Goal: Task Accomplishment & Management: Complete application form

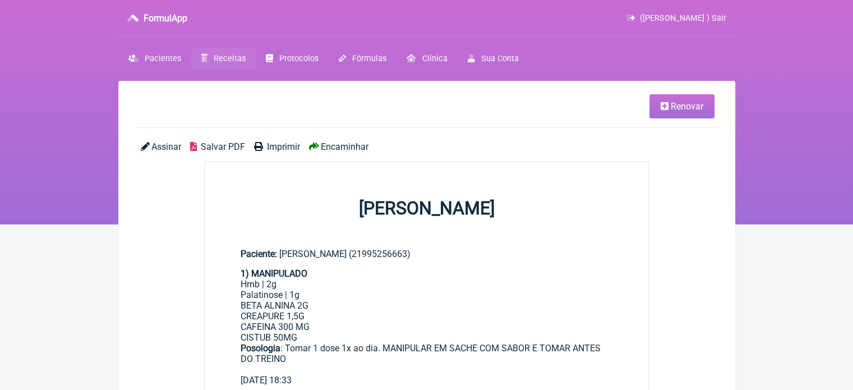
click at [232, 53] on link "Receitas" at bounding box center [223, 59] width 64 height 22
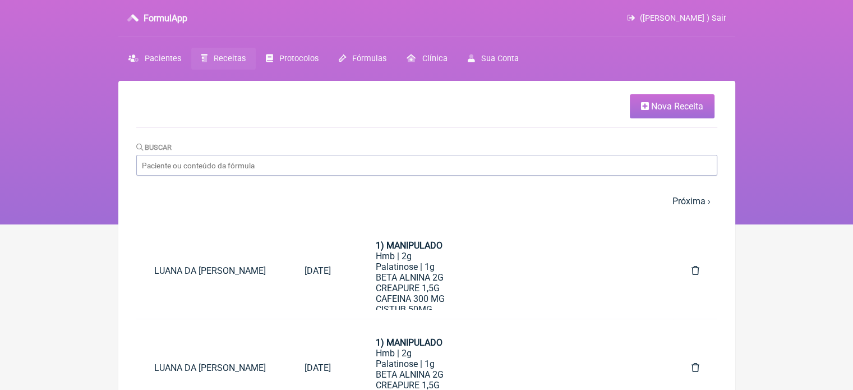
click at [646, 107] on icon at bounding box center [645, 106] width 8 height 9
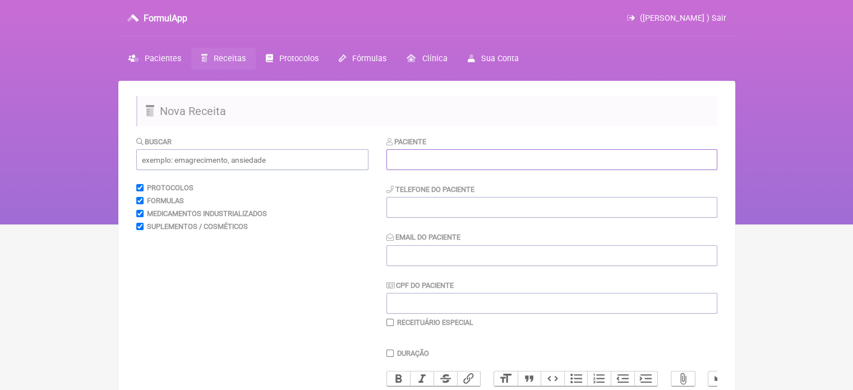
click at [438, 164] on input "text" at bounding box center [551, 159] width 331 height 21
paste input "[PERSON_NAME]"
type input "[PERSON_NAME]"
click at [433, 210] on input "tel" at bounding box center [551, 207] width 331 height 21
type input "21999829350"
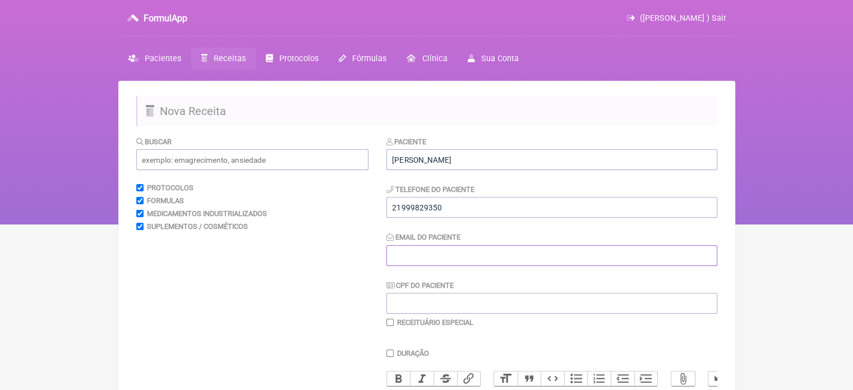
click at [444, 260] on input "Email do Paciente" at bounding box center [551, 255] width 331 height 21
type input "X@X"
click at [223, 160] on input "text" at bounding box center [252, 159] width 232 height 21
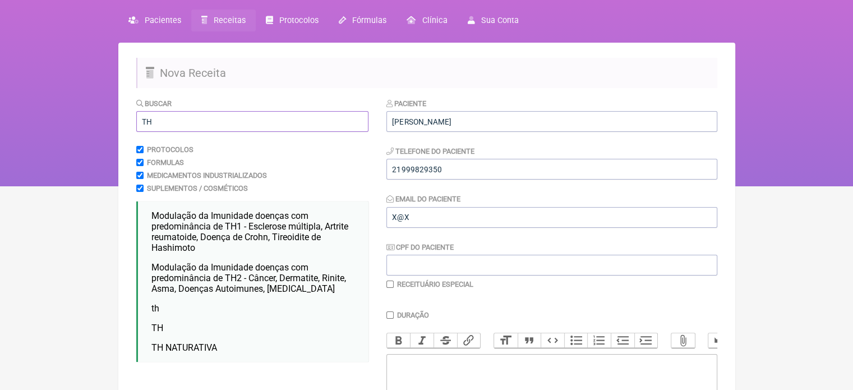
scroll to position [112, 0]
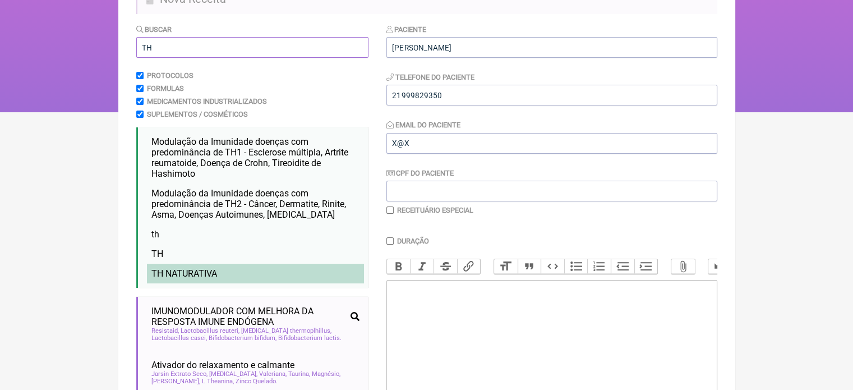
type input "TH"
click at [182, 275] on span "TH NATURATIVA" at bounding box center [184, 273] width 66 height 11
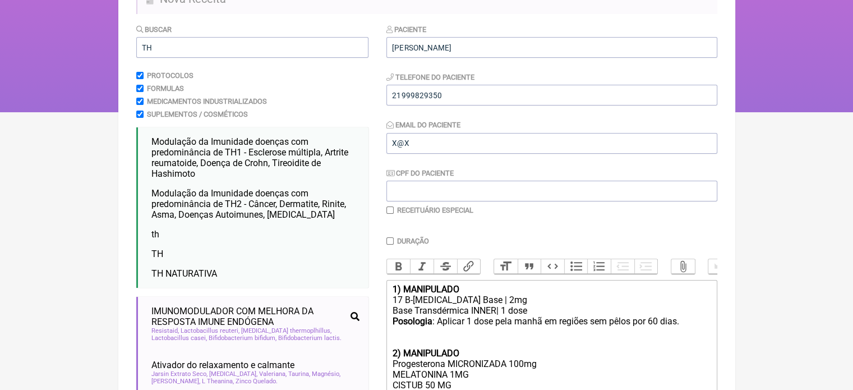
click at [388, 210] on input "checkbox" at bounding box center [389, 209] width 7 height 7
checkbox input "true"
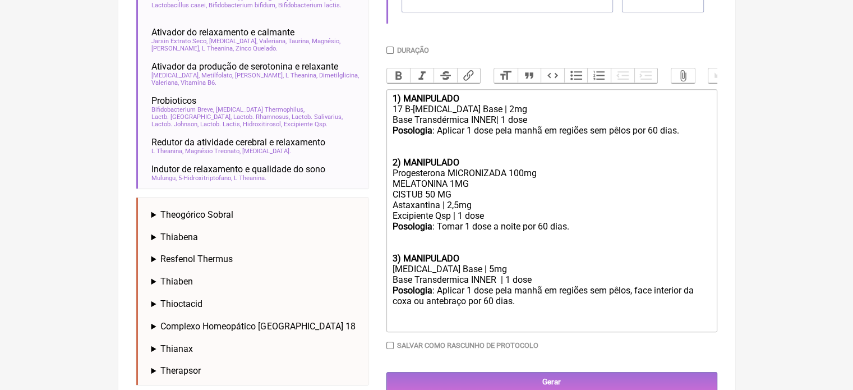
scroll to position [449, 0]
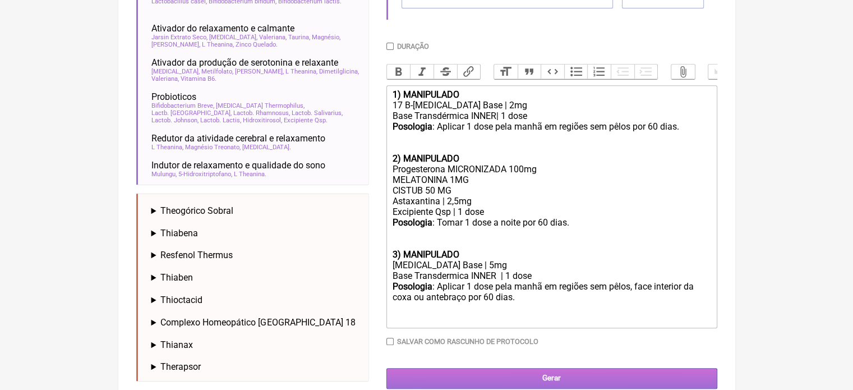
click at [542, 381] on input "Gerar" at bounding box center [551, 378] width 331 height 21
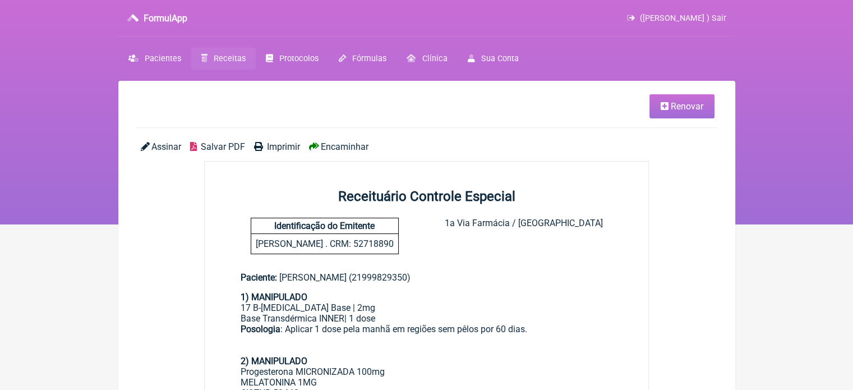
click at [275, 143] on span "Imprimir" at bounding box center [283, 146] width 33 height 11
click at [677, 109] on span "Renovar" at bounding box center [687, 106] width 33 height 11
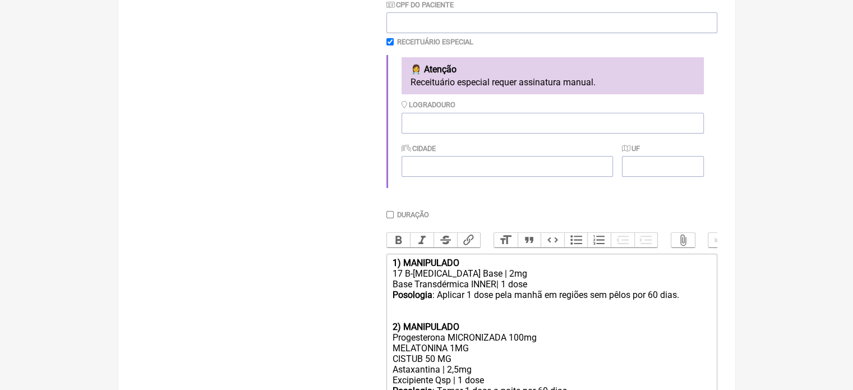
scroll to position [449, 0]
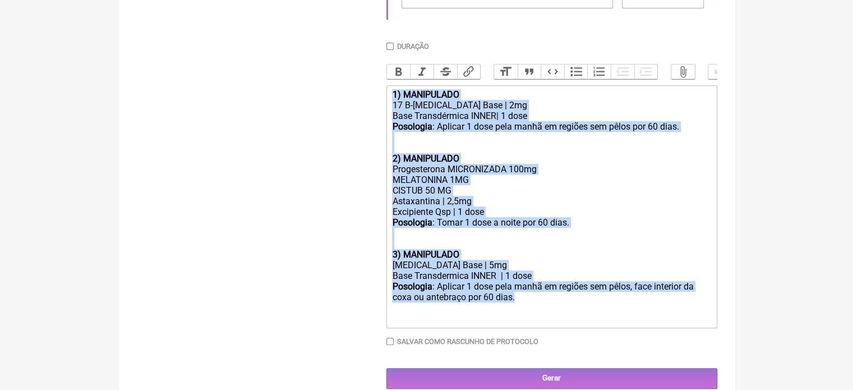
drag, startPoint x: 538, startPoint y: 313, endPoint x: 374, endPoint y: 94, distance: 273.7
click at [374, 94] on form "Buscar Protocolos Formulas Medicamentos Industrializados Suplementos / Cosmétic…" at bounding box center [426, 38] width 581 height 702
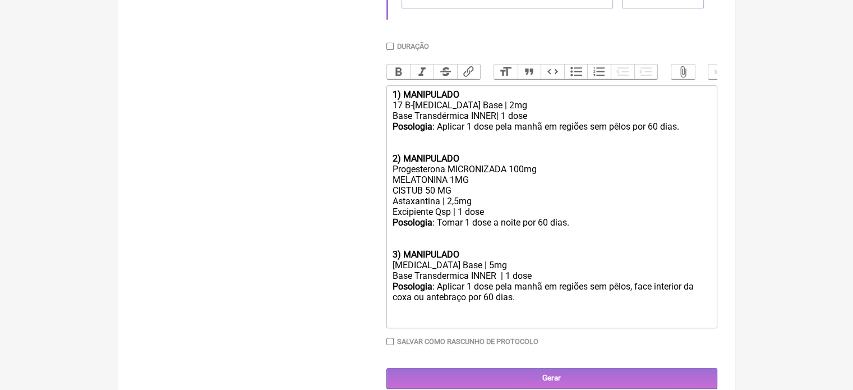
type trix-editor "<div><br><br><br></div>"
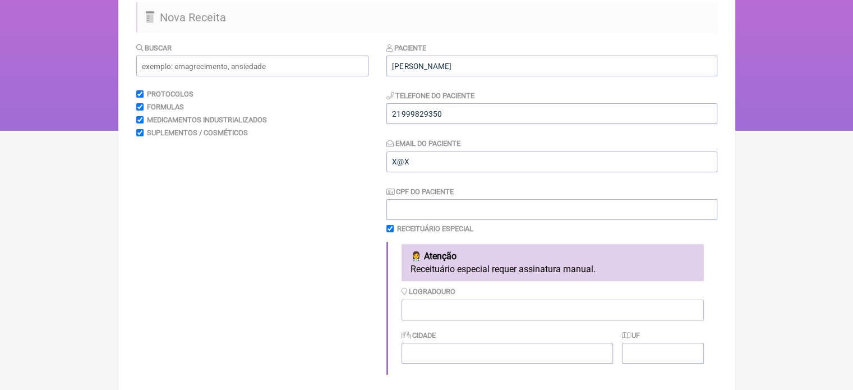
scroll to position [86, 0]
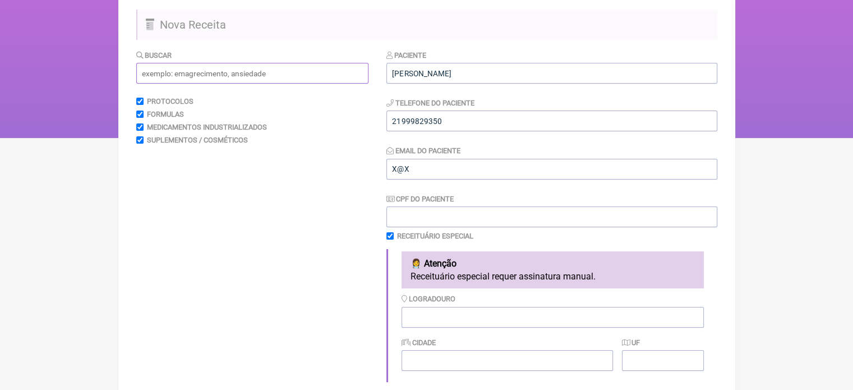
click at [202, 78] on input "text" at bounding box center [252, 73] width 232 height 21
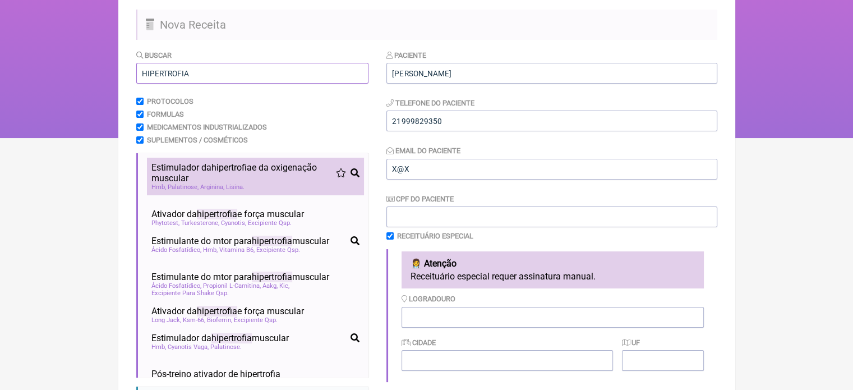
type input "HIPERTROFIA"
click at [205, 175] on span "Estimulador da hipertrofia e da oxigenação muscular" at bounding box center [243, 172] width 185 height 21
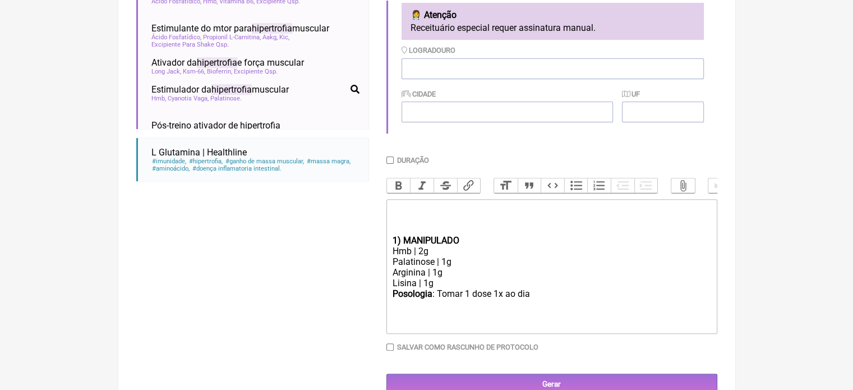
scroll to position [367, 0]
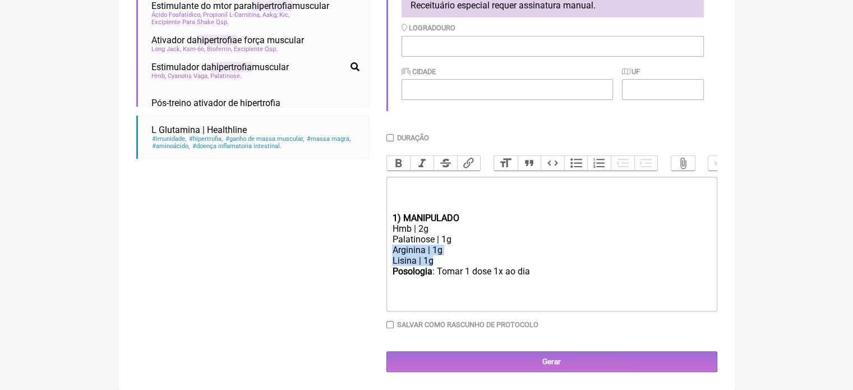
drag, startPoint x: 453, startPoint y: 263, endPoint x: 379, endPoint y: 248, distance: 75.4
click at [379, 248] on form "Buscar HIPERTROFIA Protocolos Formulas Medicamentos Industrializados Suplemento…" at bounding box center [426, 74] width 581 height 593
click at [529, 275] on div "Posologia : Tomar 1 dose 1x ao dia ㅤ" at bounding box center [551, 277] width 319 height 22
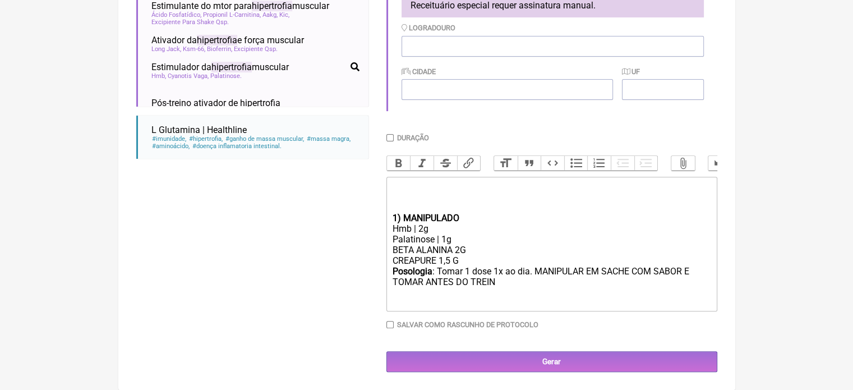
type trix-editor "<div><br><br><br></div><div><strong>1) MANIPULADO</strong></div><div>Hmb | 2g</…"
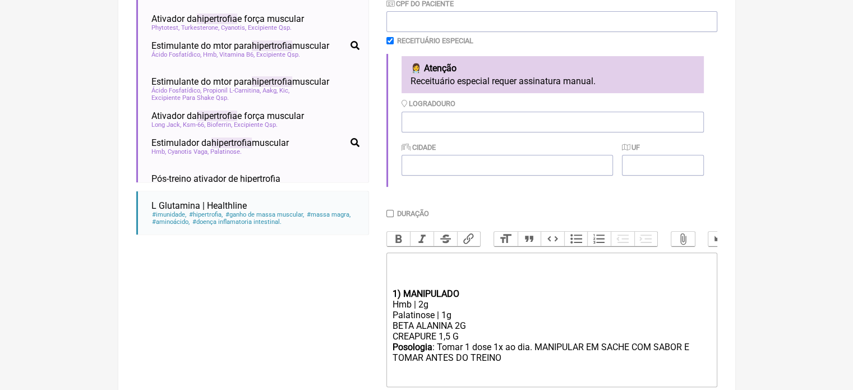
scroll to position [142, 0]
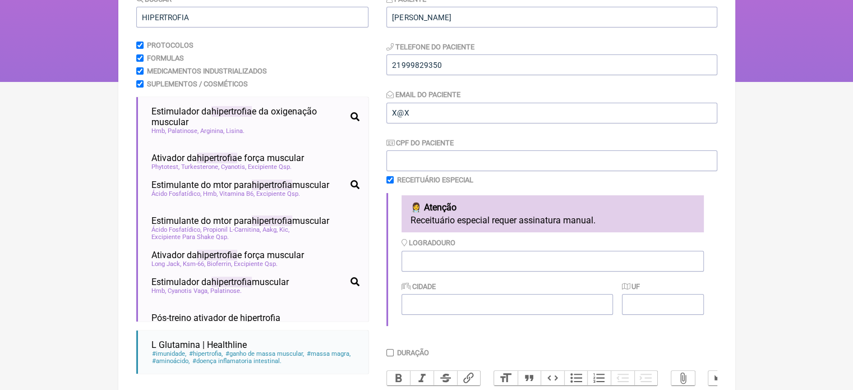
click at [386, 179] on form "Buscar HIPERTROFIA Protocolos Formulas Medicamentos Industrializados Suplemento…" at bounding box center [426, 289] width 581 height 593
click at [390, 181] on input "checkbox" at bounding box center [389, 179] width 7 height 7
checkbox input "false"
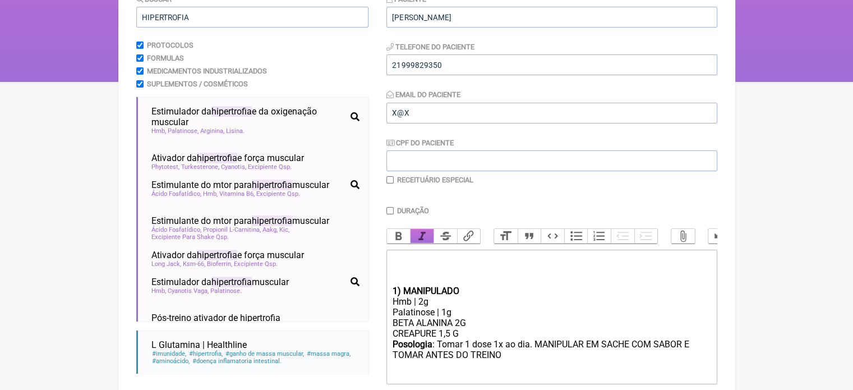
scroll to position [224, 0]
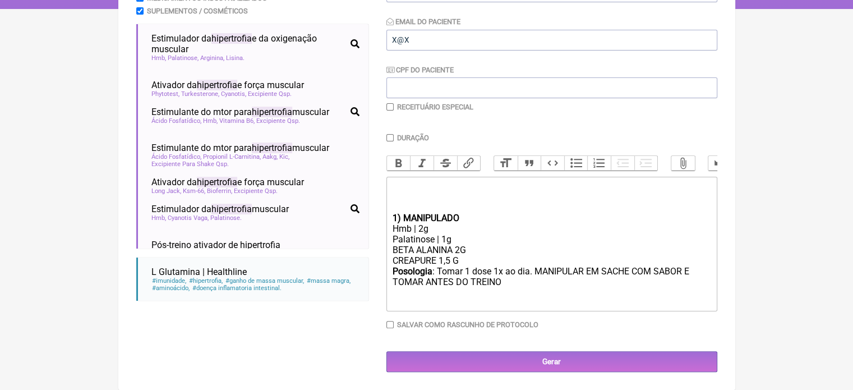
click at [389, 134] on input "Duração" at bounding box center [389, 137] width 7 height 7
checkbox input "true"
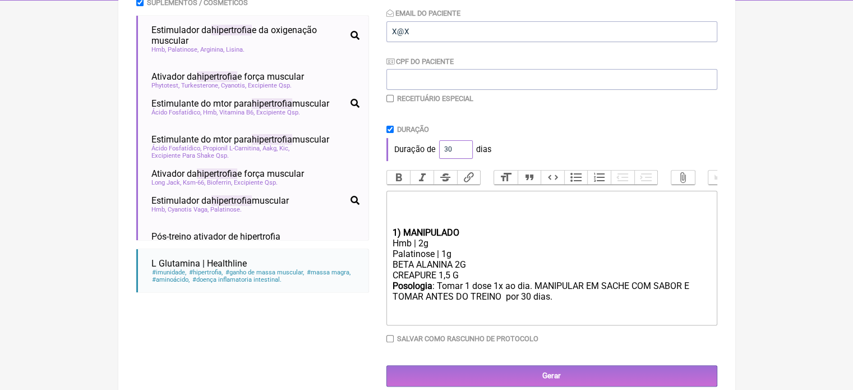
drag, startPoint x: 449, startPoint y: 147, endPoint x: 437, endPoint y: 148, distance: 11.8
click at [439, 148] on input "30" at bounding box center [456, 149] width 34 height 19
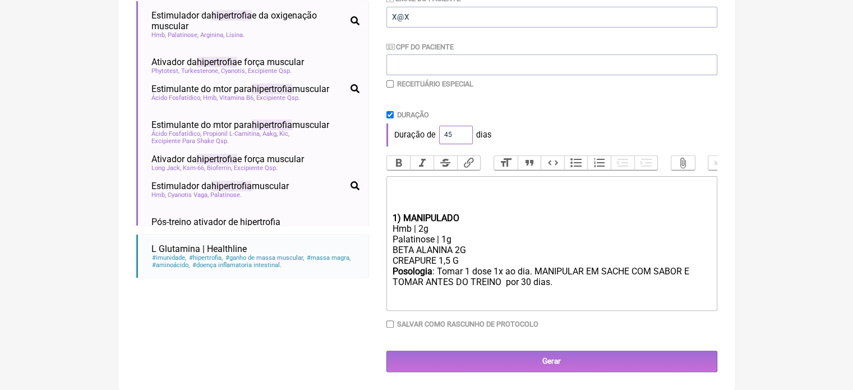
scroll to position [247, 0]
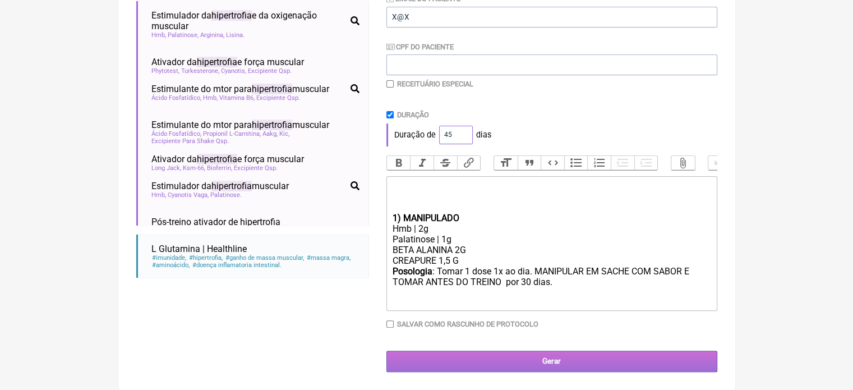
type input "45"
click at [520, 358] on input "Gerar" at bounding box center [551, 361] width 331 height 21
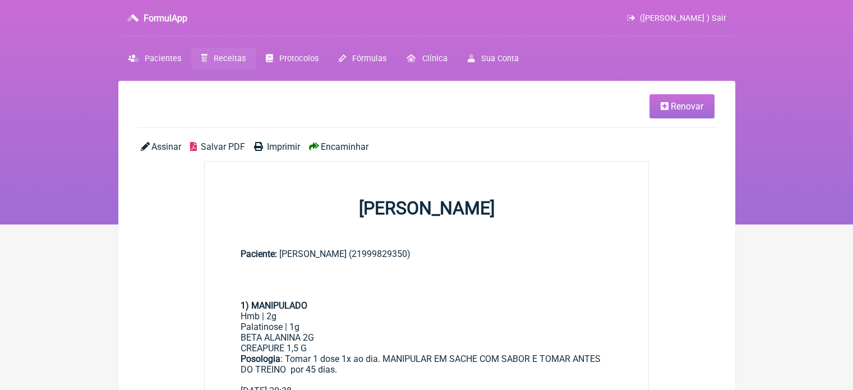
click at [281, 147] on span "Imprimir" at bounding box center [283, 146] width 33 height 11
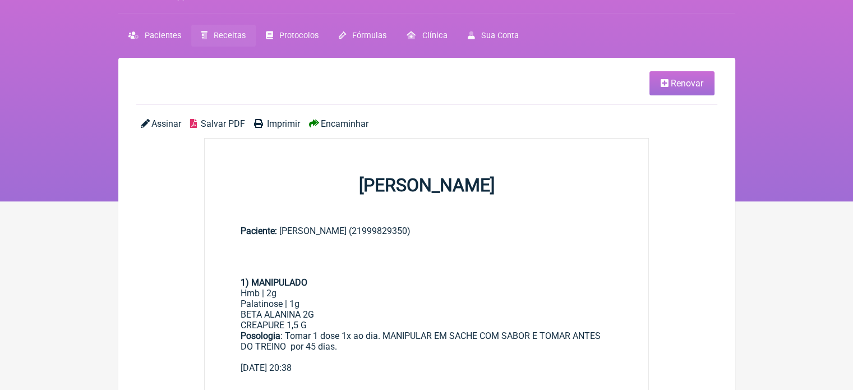
scroll to position [56, 0]
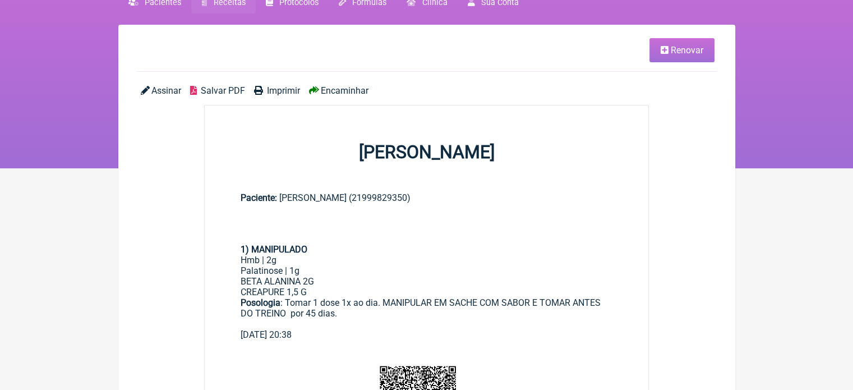
click at [191, 267] on main "Renovar Assinar Salvar PDF Imprimir Encaminhar FLAVIO CALDAS CAETANO Paciente: …" at bounding box center [426, 369] width 617 height 688
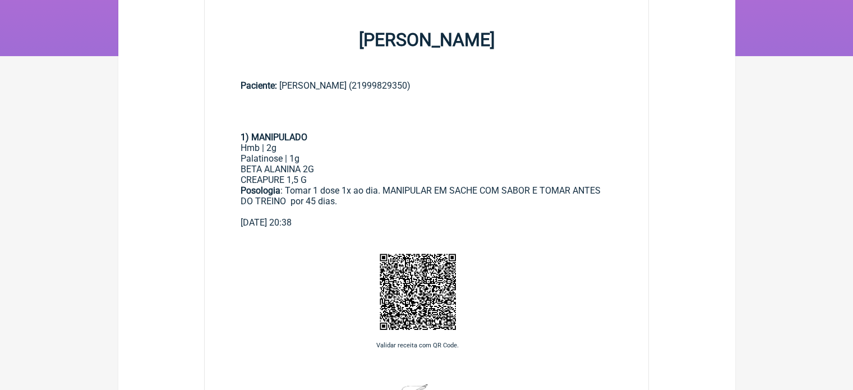
scroll to position [0, 0]
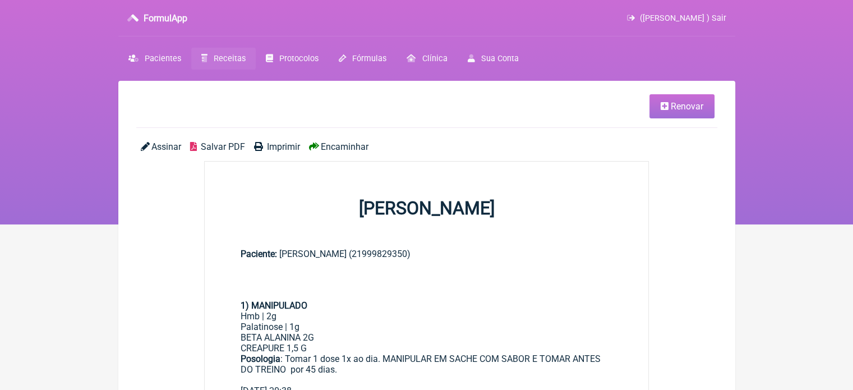
click at [231, 58] on span "Receitas" at bounding box center [230, 59] width 32 height 10
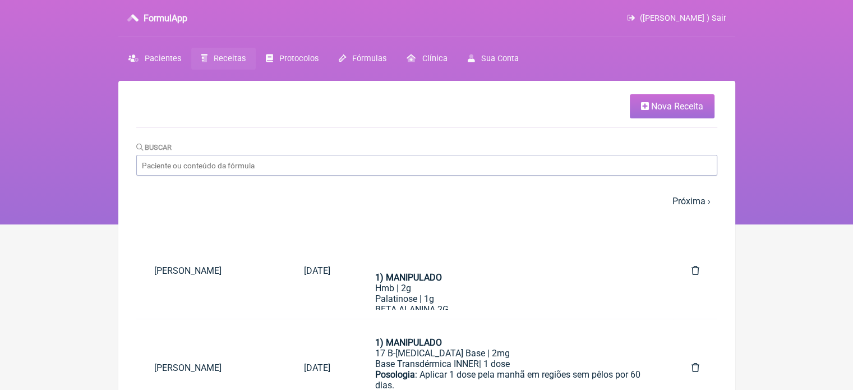
click at [637, 99] on link "Nova Receita" at bounding box center [672, 106] width 85 height 24
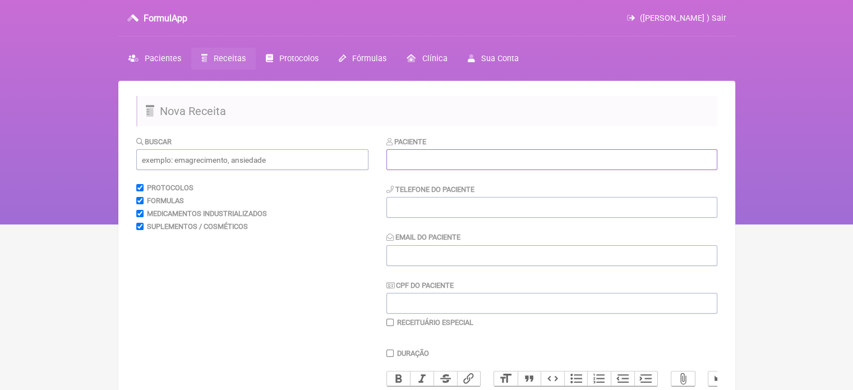
click at [441, 167] on input "text" at bounding box center [551, 159] width 331 height 21
paste input "VERONICA ARAUJO DA SILVA DE SOUZA"
type input "VERONICA ARAUJO DA SILVA DE SOUZA"
click at [435, 206] on input "tel" at bounding box center [551, 207] width 331 height 21
type input "21968781457"
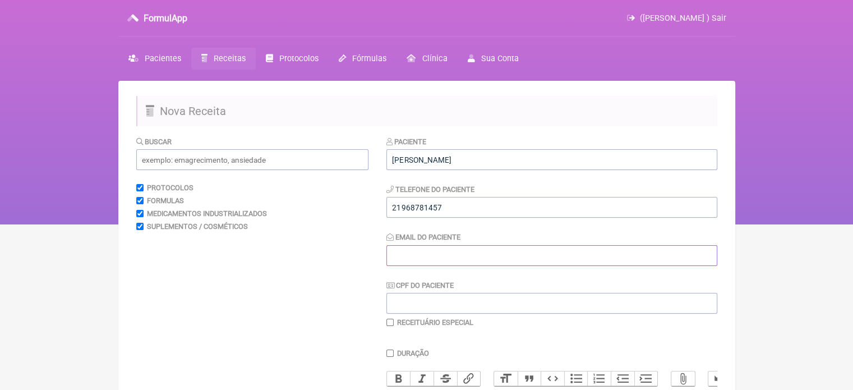
click at [406, 259] on input "Email do Paciente" at bounding box center [551, 255] width 331 height 21
type input "X@X"
click at [249, 160] on input "text" at bounding box center [252, 159] width 232 height 21
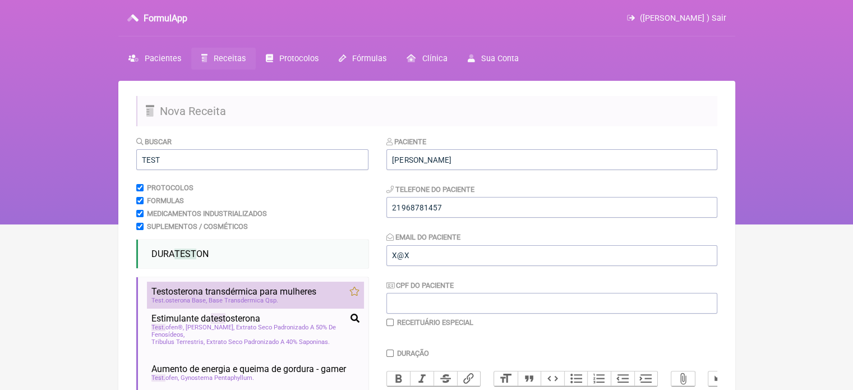
click at [228, 293] on span "Test osterona transdérmica para mulheres" at bounding box center [233, 291] width 165 height 11
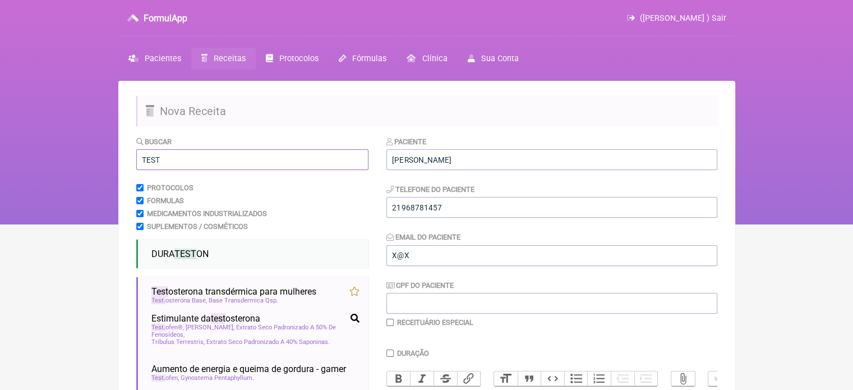
drag, startPoint x: 163, startPoint y: 158, endPoint x: 105, endPoint y: 158, distance: 57.2
click at [105, 158] on div "FormulApp (Flavio Caldas Caetano ) Sair Pacientes Receitas Protocolos Fórmulas …" at bounding box center [426, 112] width 853 height 224
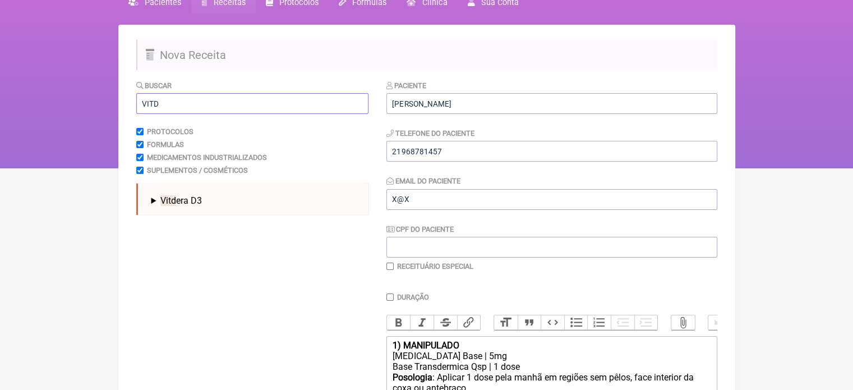
scroll to position [168, 0]
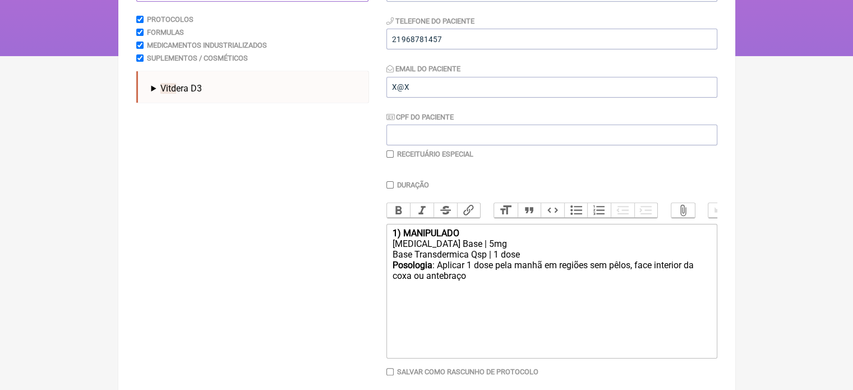
type input "VITD"
click at [386, 185] on form "Buscar VITD Protocolos Formulas Medicamentos Industrializados Suplementos / Cos…" at bounding box center [426, 193] width 581 height 452
click at [388, 154] on input "checkbox" at bounding box center [389, 153] width 7 height 7
checkbox input "true"
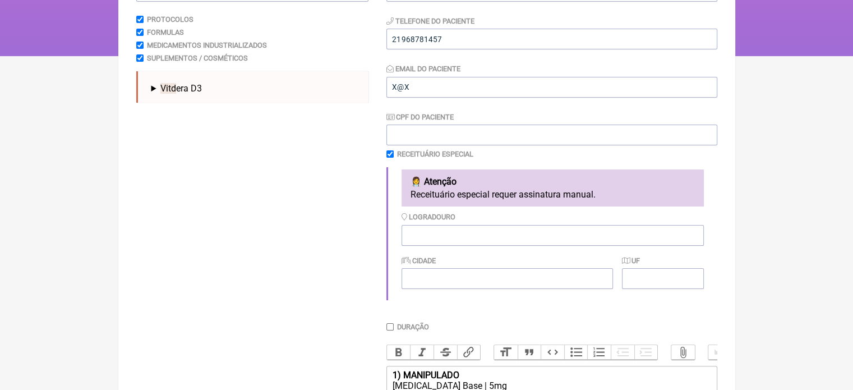
click at [390, 329] on input "Duração" at bounding box center [389, 326] width 7 height 7
checkbox input "true"
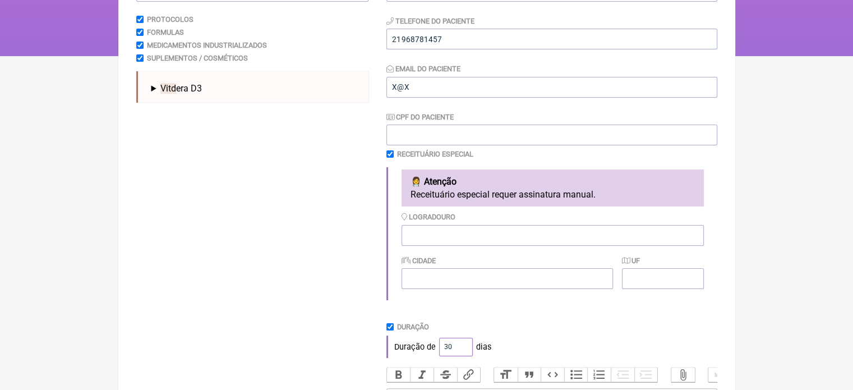
click at [427, 349] on div "Duração de 30 dias" at bounding box center [551, 346] width 331 height 22
type input "60"
click at [538, 343] on div "Duração de 60 dias" at bounding box center [551, 346] width 331 height 22
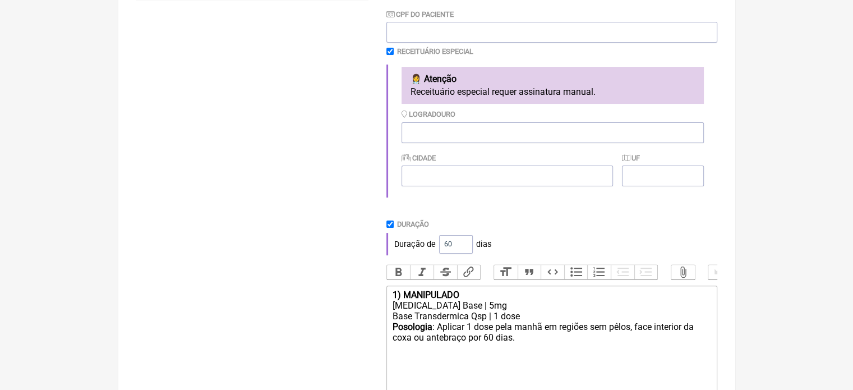
scroll to position [390, 0]
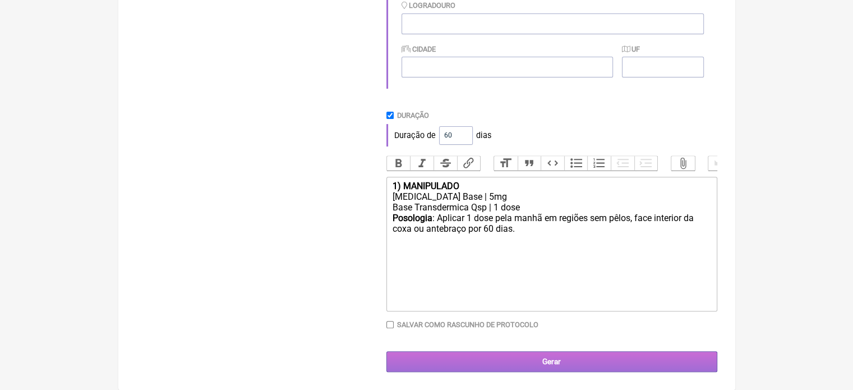
click at [534, 361] on input "Gerar" at bounding box center [551, 361] width 331 height 21
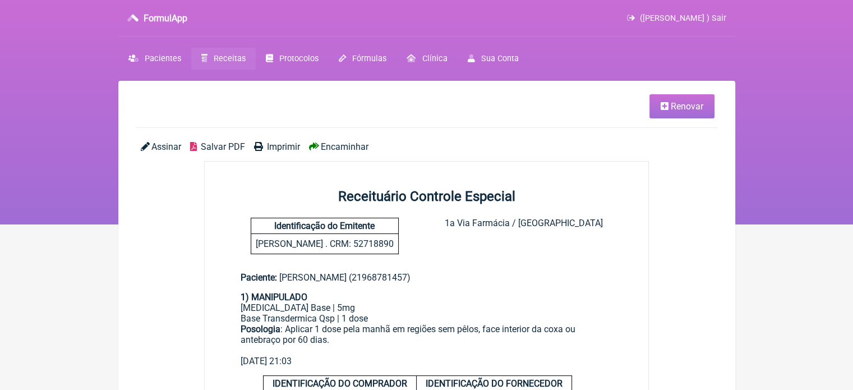
click at [265, 145] on link "Imprimir" at bounding box center [277, 146] width 46 height 11
click at [225, 56] on span "Receitas" at bounding box center [230, 59] width 32 height 10
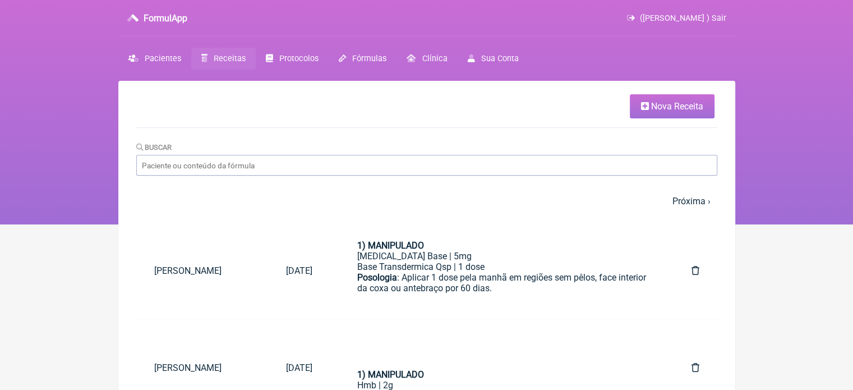
click at [664, 110] on span "Nova Receita" at bounding box center [677, 106] width 52 height 11
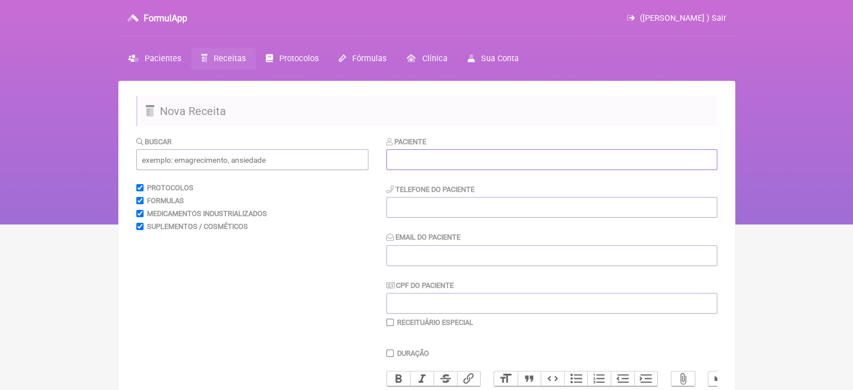
click at [456, 159] on input "text" at bounding box center [551, 159] width 331 height 21
click at [154, 58] on span "Pacientes" at bounding box center [163, 59] width 36 height 10
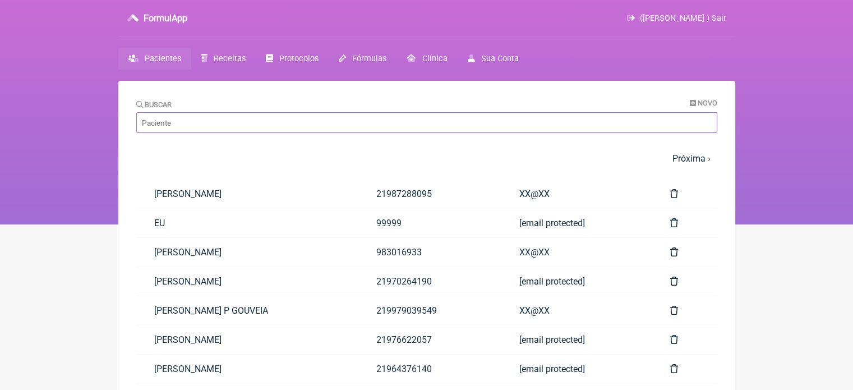
click at [181, 118] on input "Buscar" at bounding box center [426, 122] width 581 height 21
paste input "VALERIA PIRES DE SOUZA COSTA"
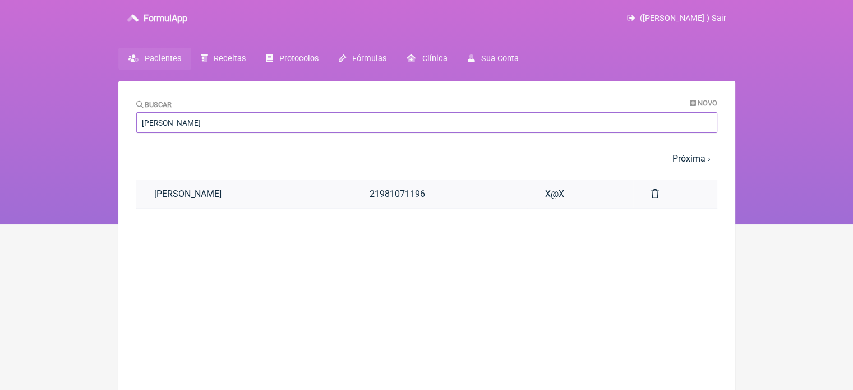
type input "VALERIA PIRES DE SOUZA COSTA"
click at [251, 190] on link "VALERIA PIRES DE SOUZA COSTA" at bounding box center [243, 193] width 215 height 29
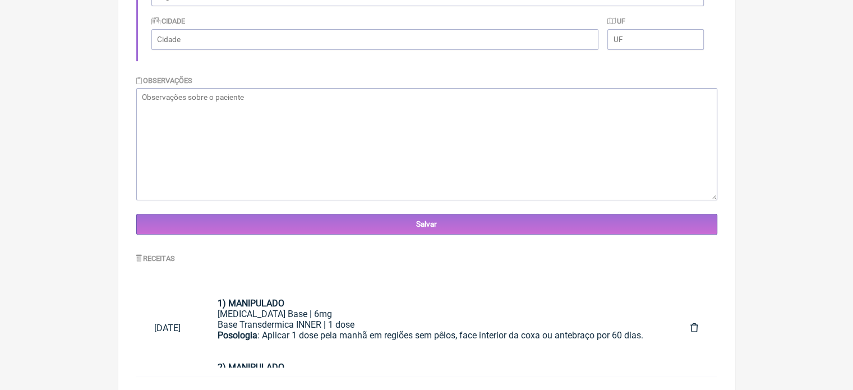
scroll to position [334, 0]
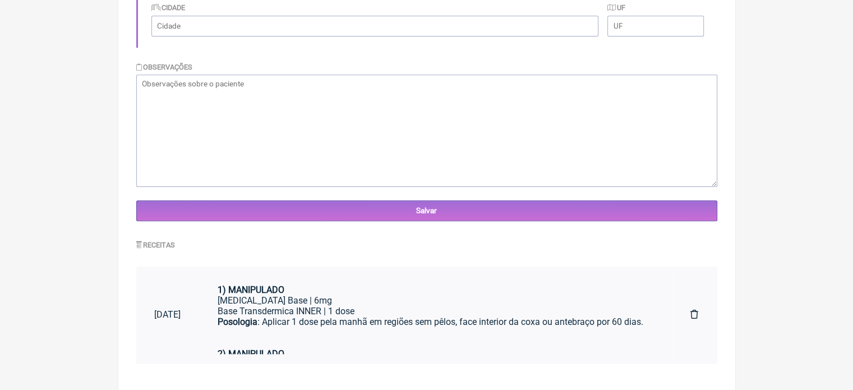
click at [534, 313] on div "Base Transdermica INNER | 1 dose" at bounding box center [436, 311] width 437 height 11
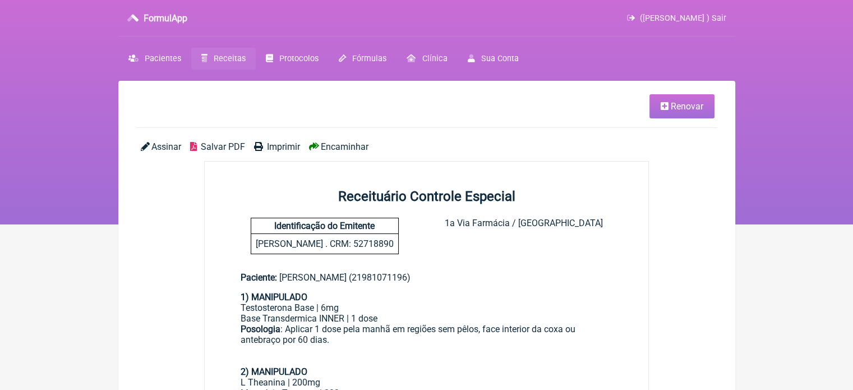
click at [671, 111] on span "Renovar" at bounding box center [687, 106] width 33 height 11
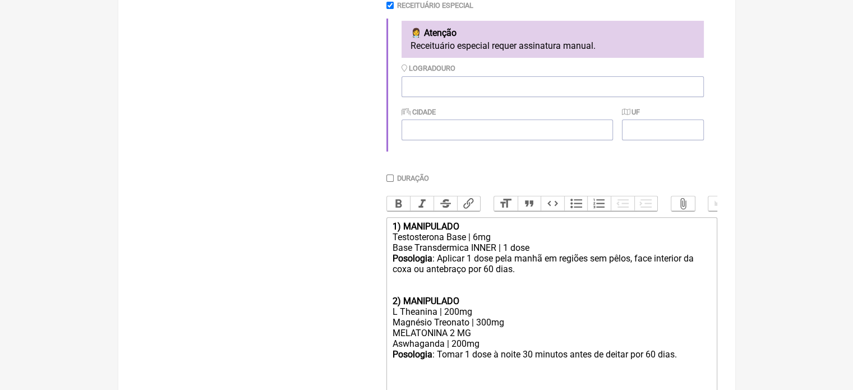
scroll to position [336, 0]
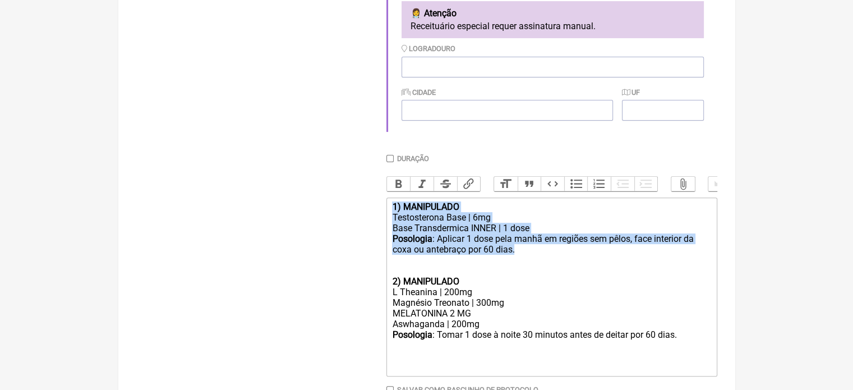
drag, startPoint x: 522, startPoint y: 262, endPoint x: 387, endPoint y: 213, distance: 143.9
click at [387, 213] on trix-editor "1) MANIPULADO Testosterona Base | 6mg Base Transdermica INNER | 1 dose Posologi…" at bounding box center [551, 286] width 331 height 179
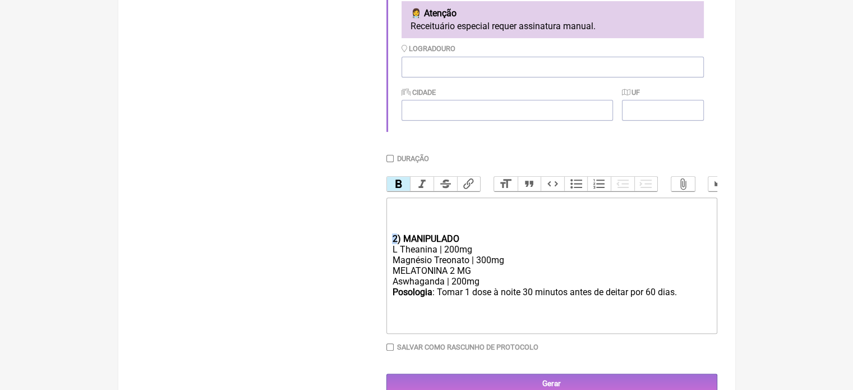
drag, startPoint x: 396, startPoint y: 247, endPoint x: 379, endPoint y: 253, distance: 17.7
click at [379, 253] on form "Buscar Protocolos Formulas Medicamentos Industrializados Suplementos / Cosmétic…" at bounding box center [426, 96] width 581 height 595
type trix-editor "<div><br><br><br></div><div><strong>1) MANIPULADO</strong></div><div>L Theanina…"
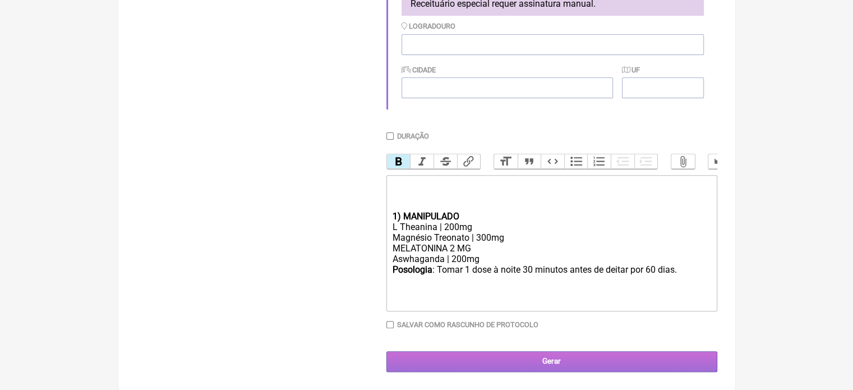
click at [476, 357] on input "Gerar" at bounding box center [551, 361] width 331 height 21
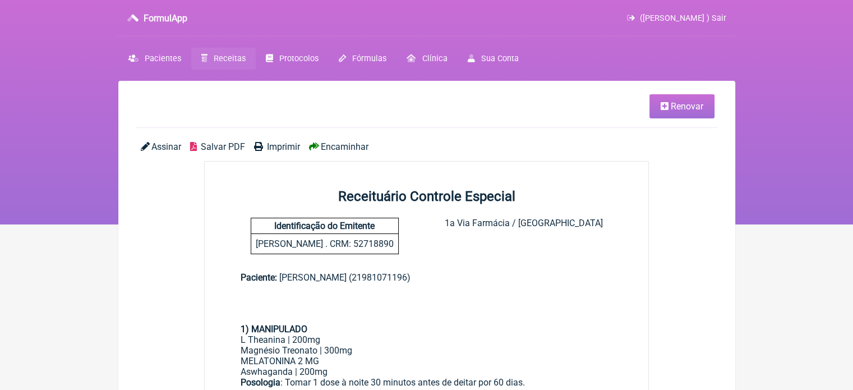
click at [286, 148] on span "Imprimir" at bounding box center [283, 146] width 33 height 11
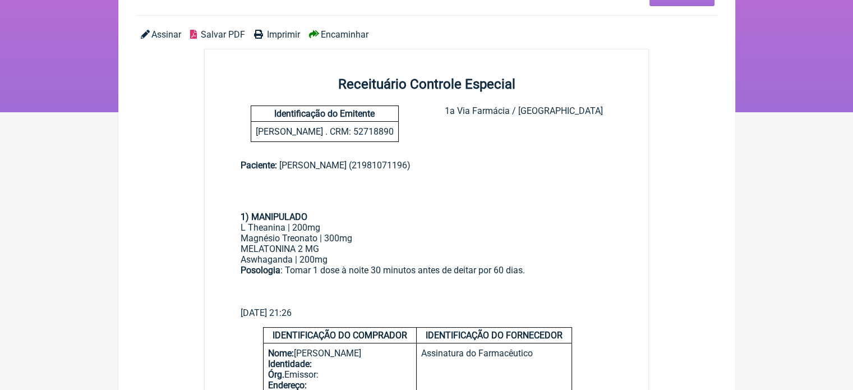
scroll to position [168, 0]
